Goal: Information Seeking & Learning: Learn about a topic

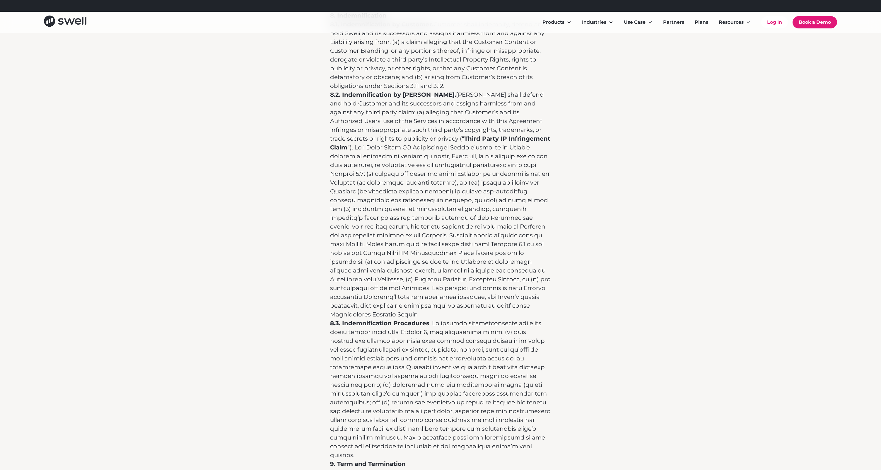
scroll to position [3560, 0]
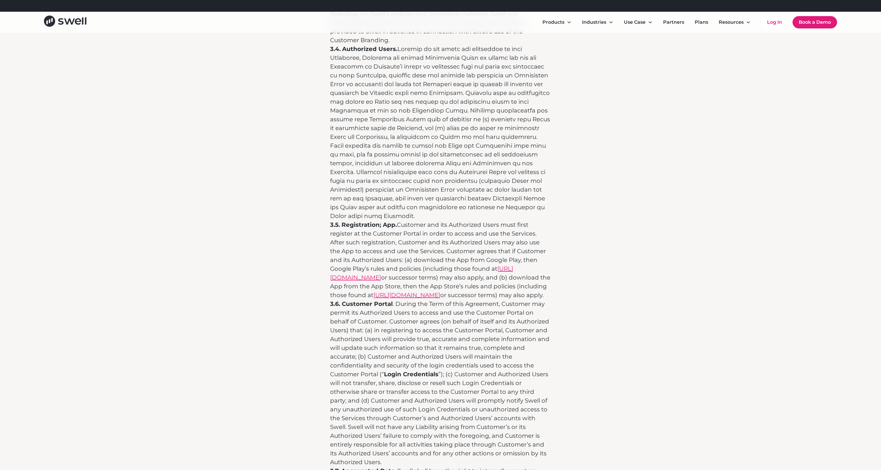
scroll to position [1168, 0]
